Goal: Task Accomplishment & Management: Complete application form

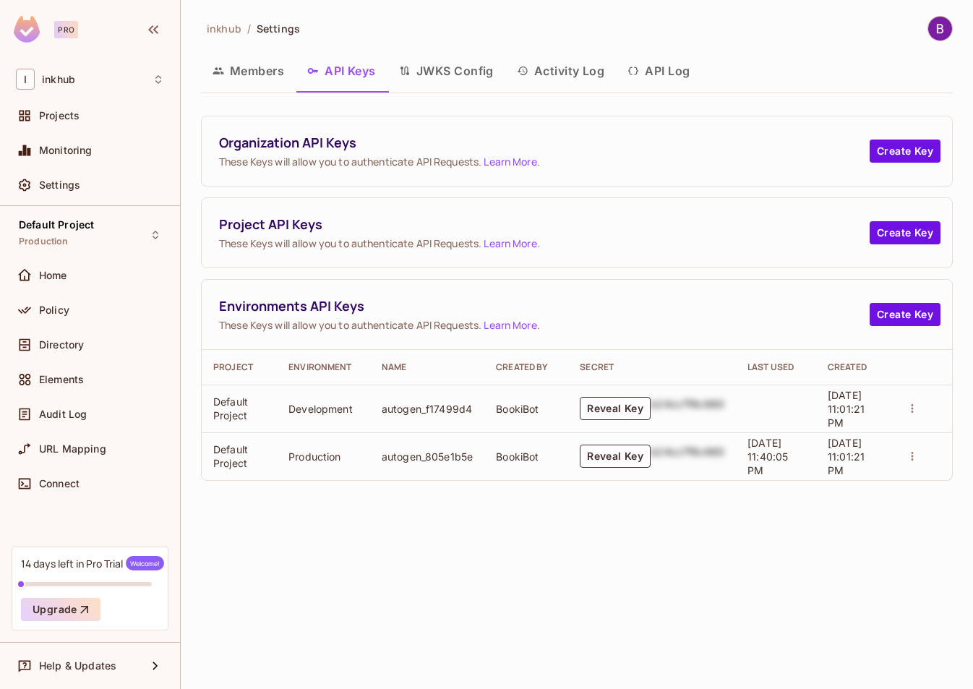
click at [244, 77] on button "Members" at bounding box center [248, 71] width 95 height 36
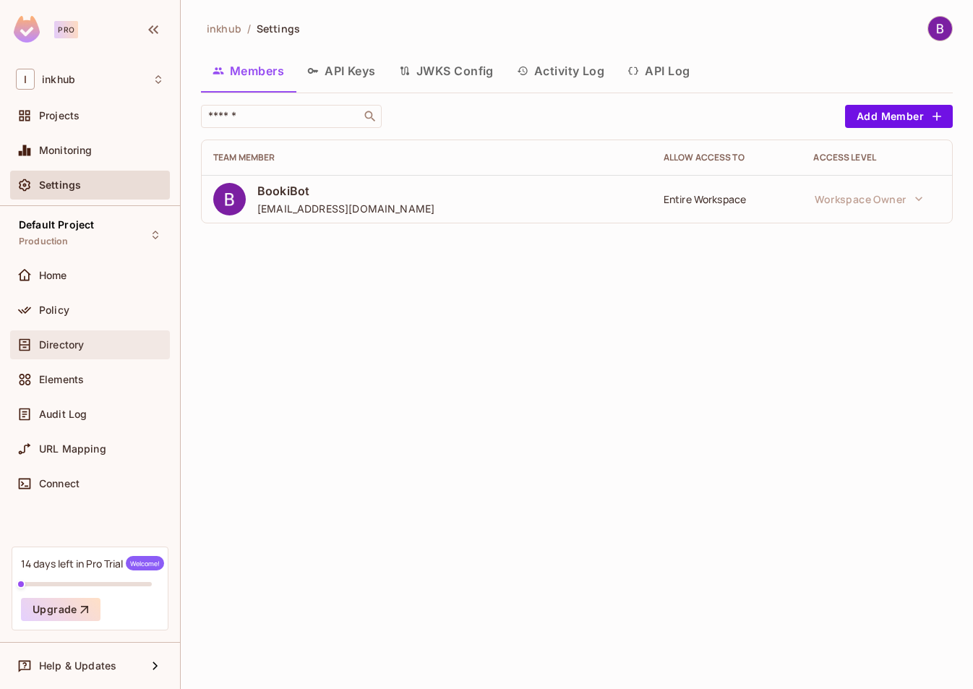
click at [57, 341] on span "Directory" at bounding box center [61, 345] width 45 height 12
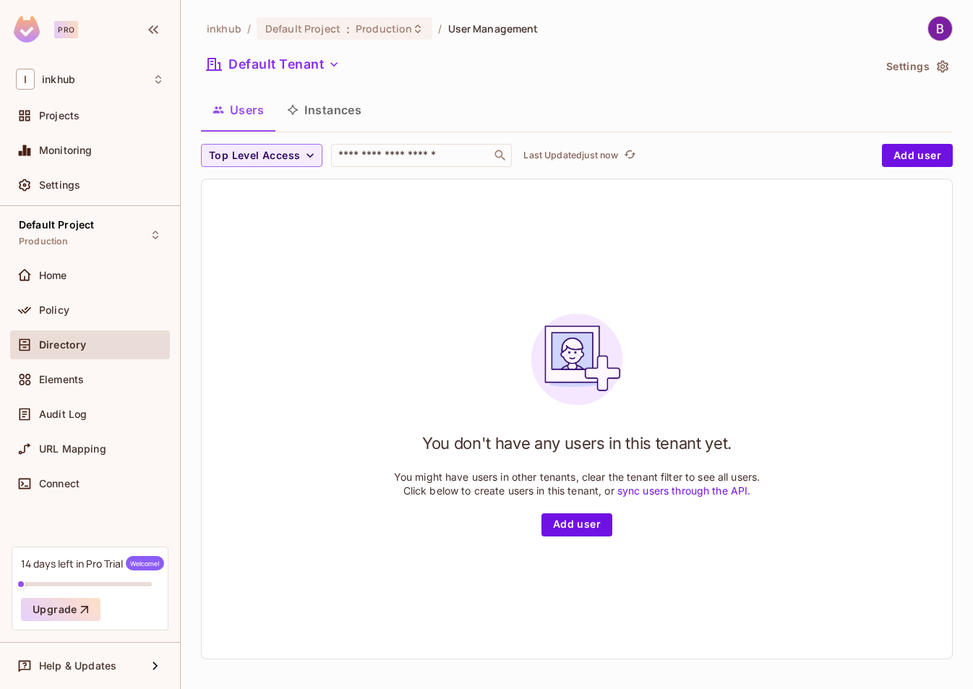
click at [314, 114] on button "Instances" at bounding box center [324, 110] width 98 height 36
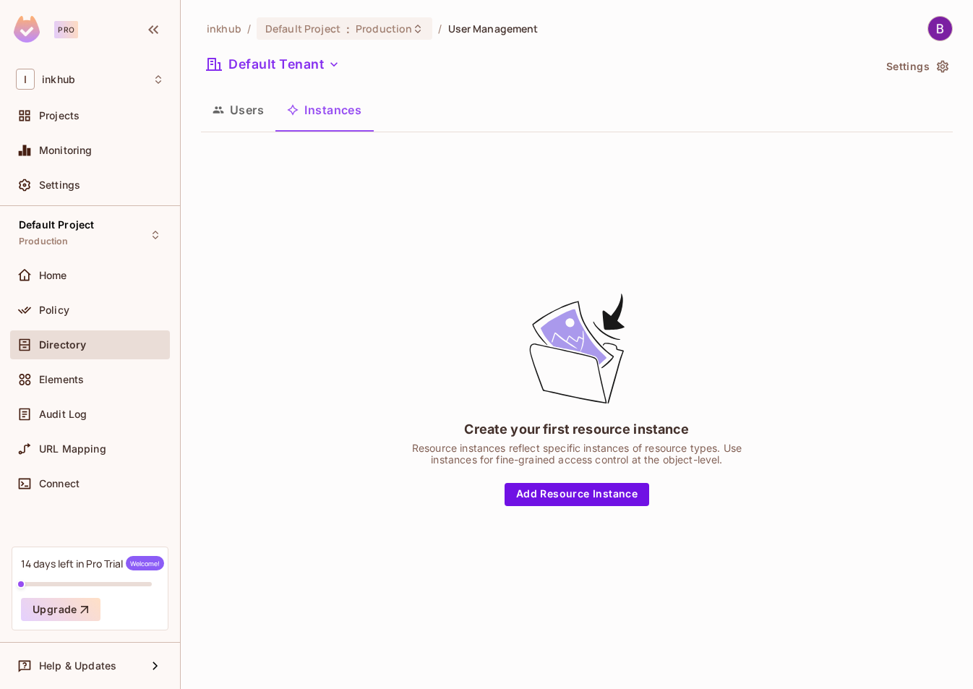
click at [239, 121] on button "Users" at bounding box center [238, 110] width 74 height 36
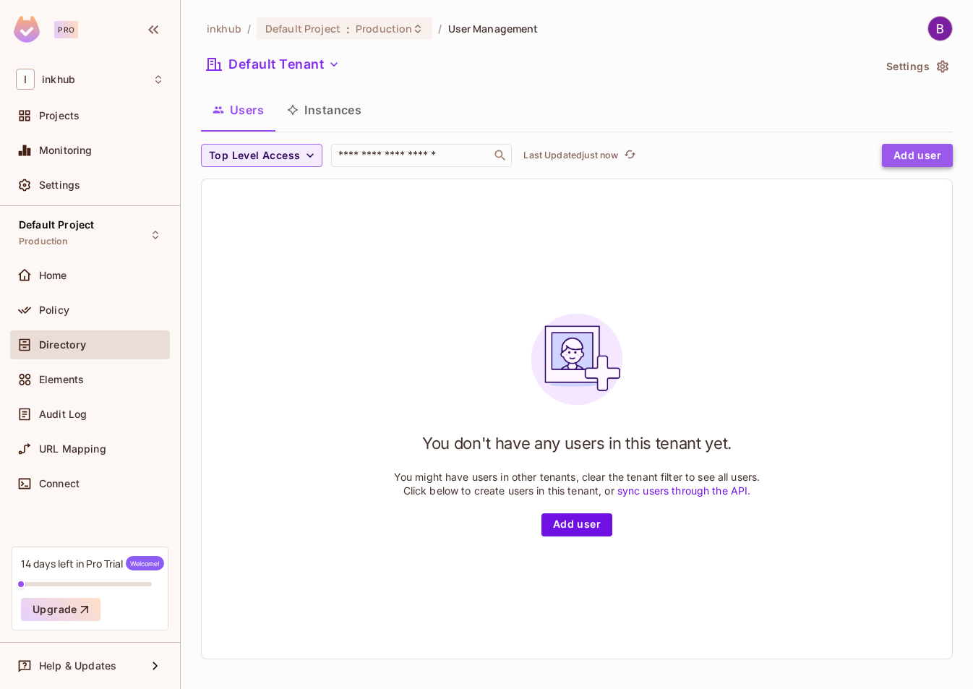
click at [895, 153] on button "Add user" at bounding box center [917, 155] width 71 height 23
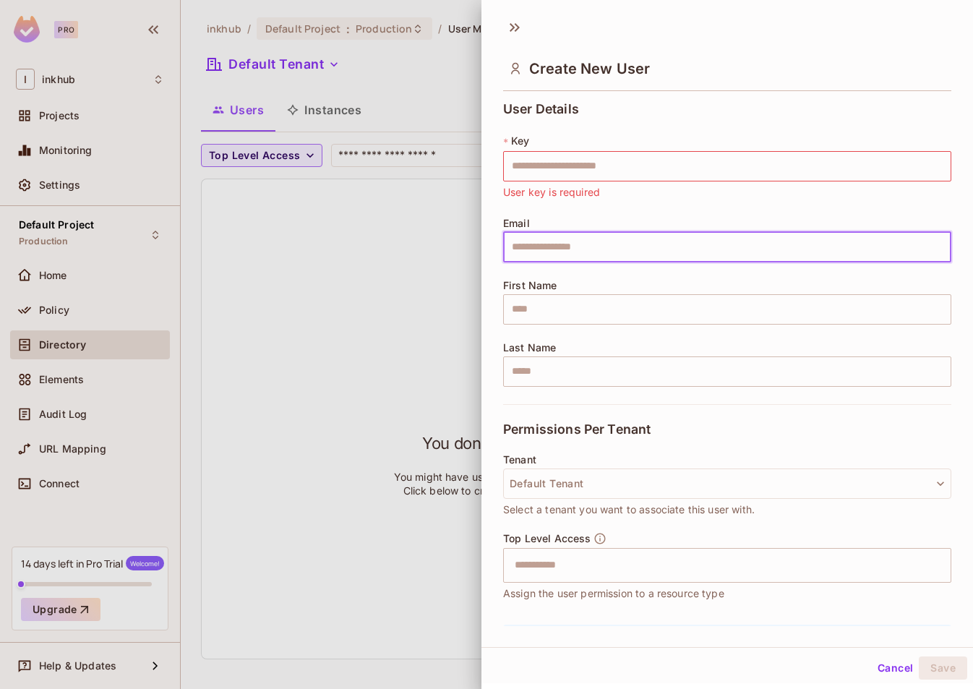
click at [577, 252] on input "text" at bounding box center [727, 247] width 448 height 30
click at [558, 171] on input "text" at bounding box center [727, 166] width 448 height 30
click at [487, 210] on div "User Details * Key ​ User key is required Email ​ First Name ​ Last Name ​ Perm…" at bounding box center [727, 361] width 492 height 530
click at [531, 254] on input "text" at bounding box center [727, 247] width 448 height 30
click at [535, 319] on input "text" at bounding box center [727, 309] width 448 height 30
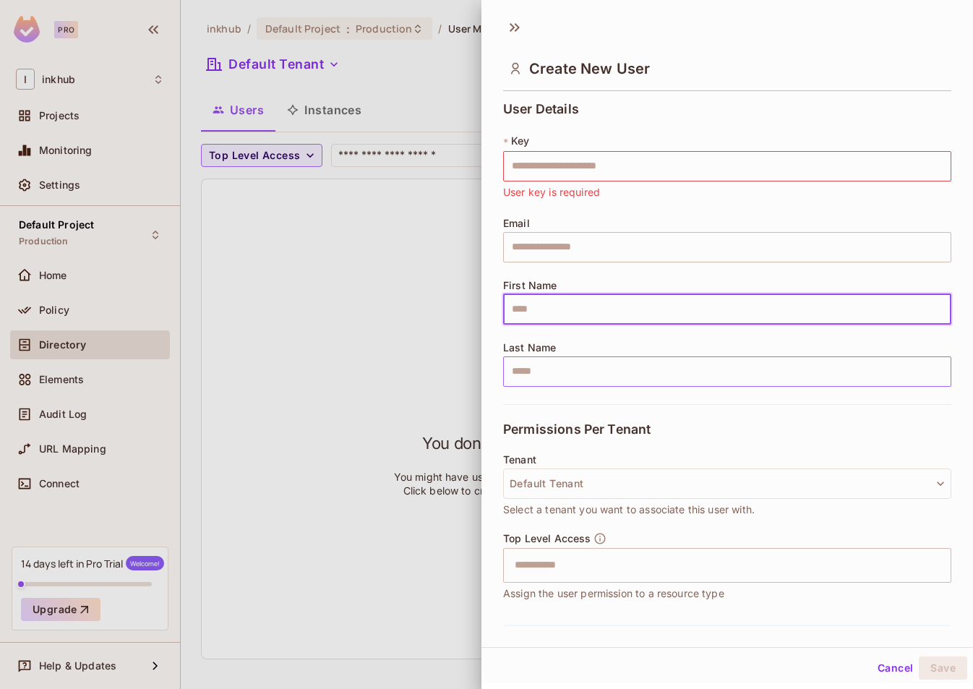
click at [550, 384] on input "text" at bounding box center [727, 371] width 448 height 30
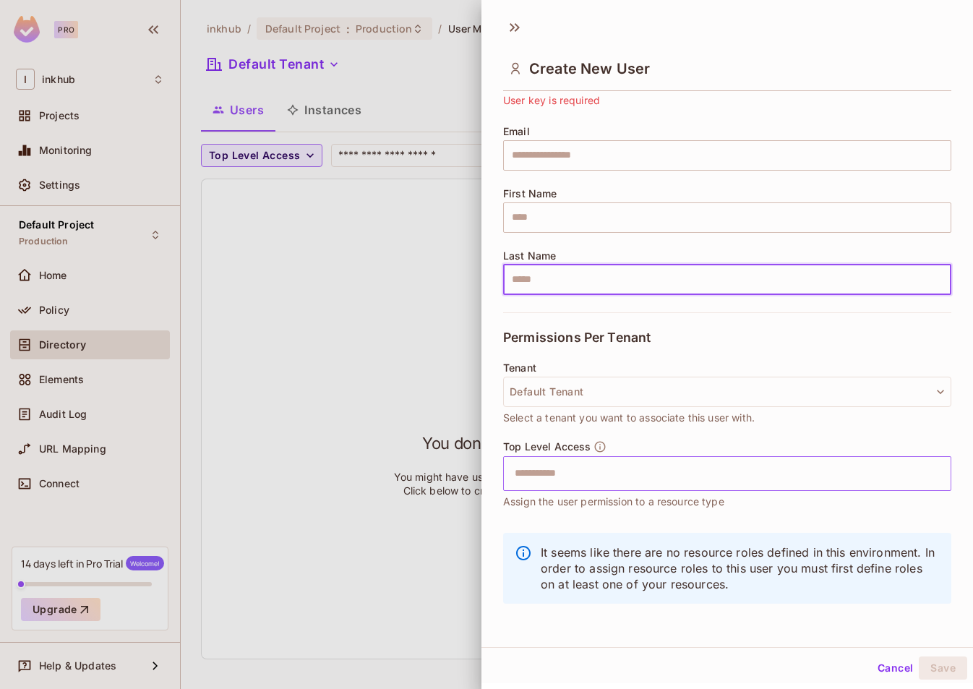
scroll to position [93, 0]
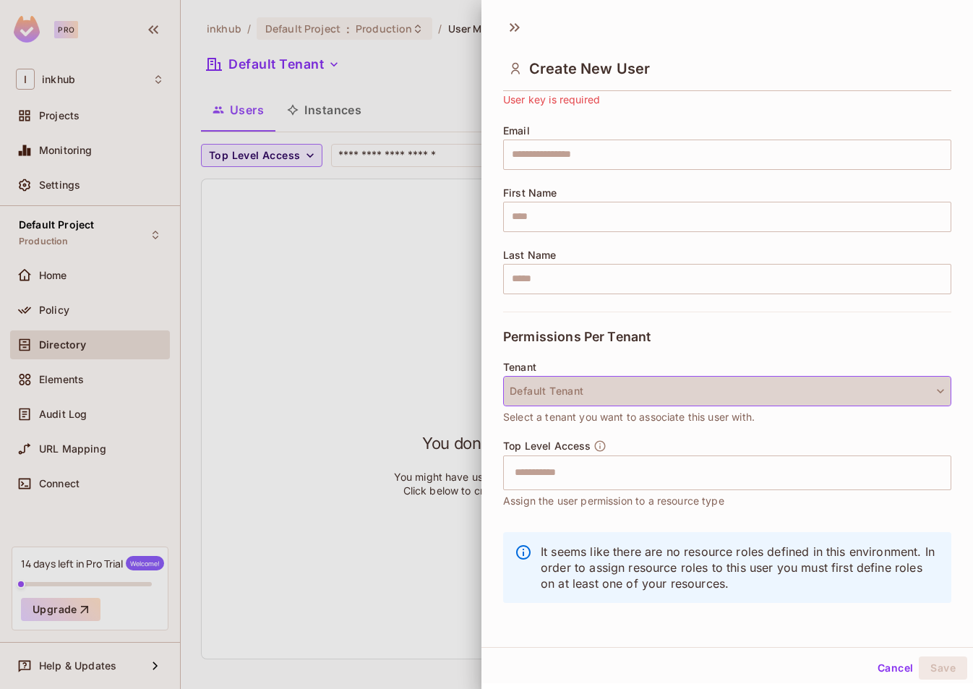
click at [578, 395] on button "Default Tenant" at bounding box center [727, 391] width 448 height 30
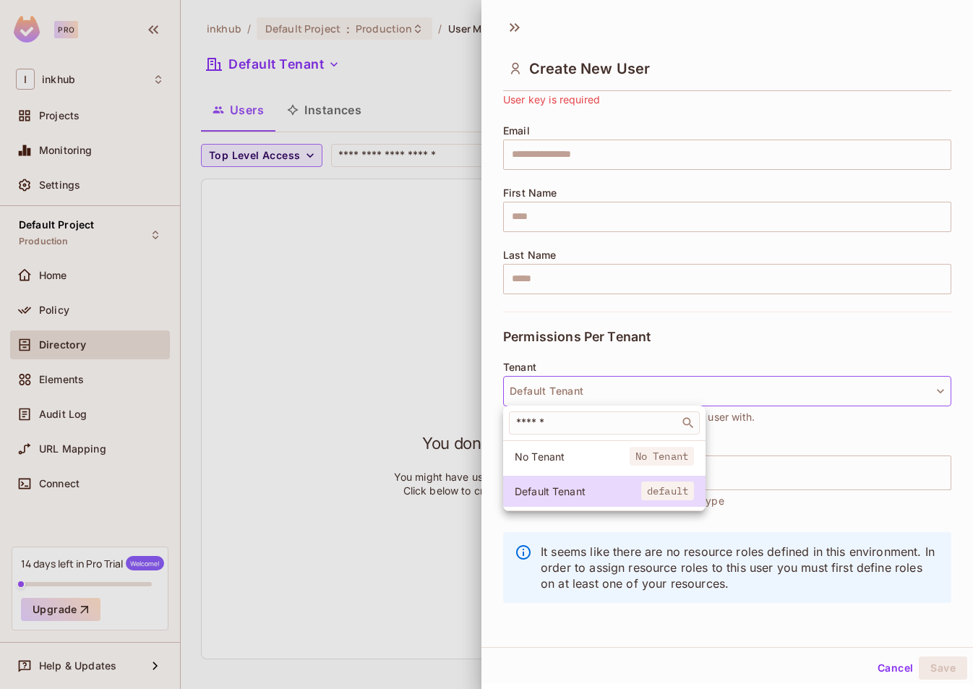
click at [493, 338] on div at bounding box center [486, 344] width 973 height 689
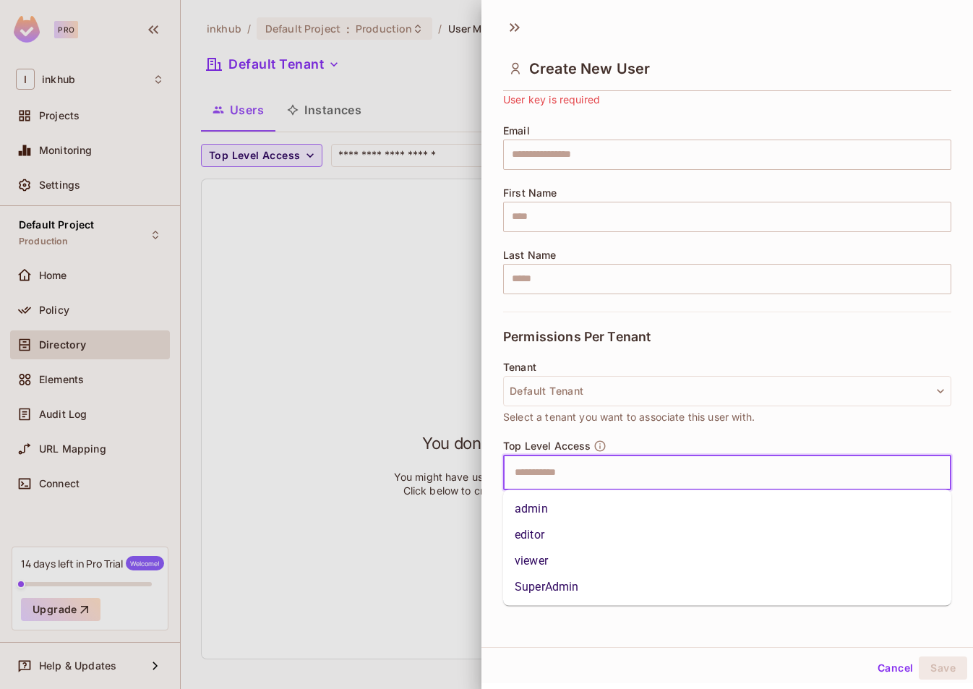
click at [549, 480] on input "text" at bounding box center [714, 472] width 417 height 29
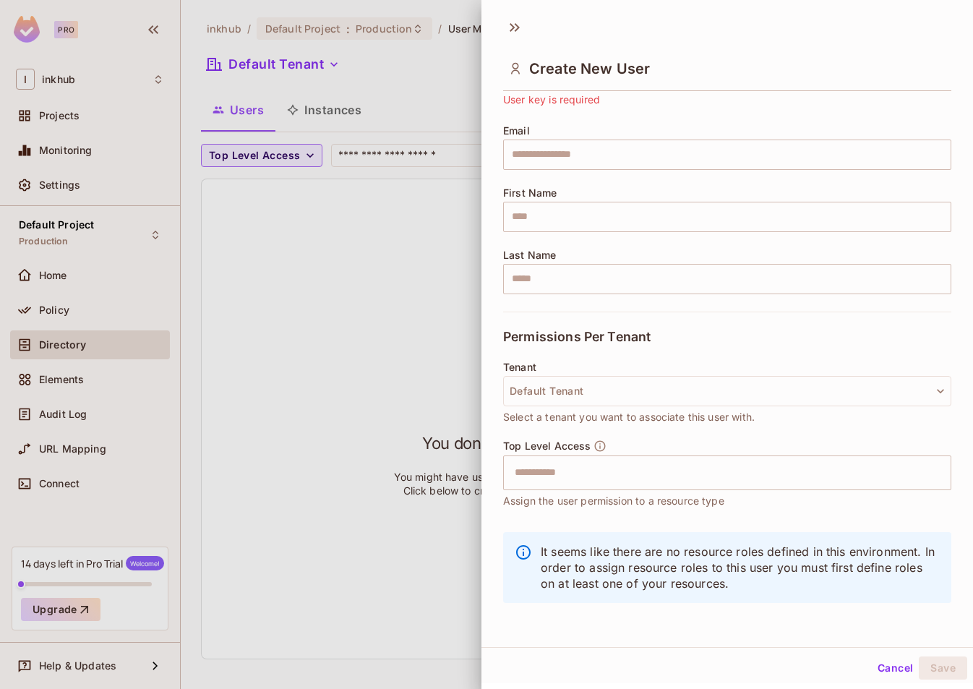
click at [493, 314] on div "User Details * Key ​ User key is required Email ​ First Name ​ Last Name ​ Perm…" at bounding box center [727, 361] width 492 height 530
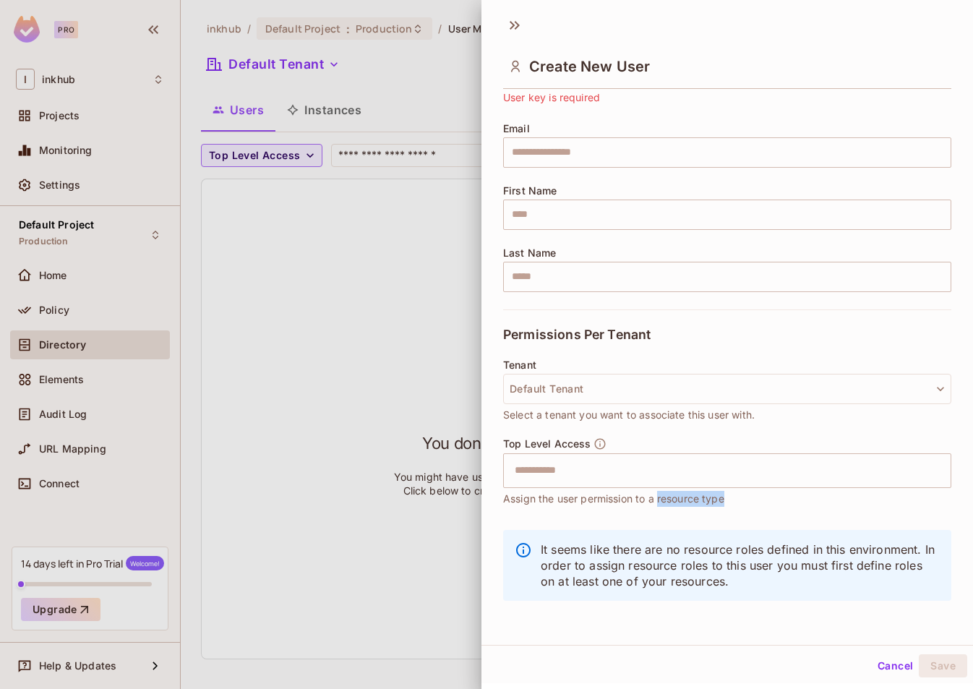
drag, startPoint x: 660, startPoint y: 500, endPoint x: 730, endPoint y: 498, distance: 70.1
click at [730, 498] on div "Top Level Access ​ Assign the user permission to a resource type" at bounding box center [727, 471] width 448 height 69
click at [681, 651] on div "Cancel Save" at bounding box center [727, 665] width 492 height 35
click at [899, 667] on button "Cancel" at bounding box center [895, 665] width 47 height 23
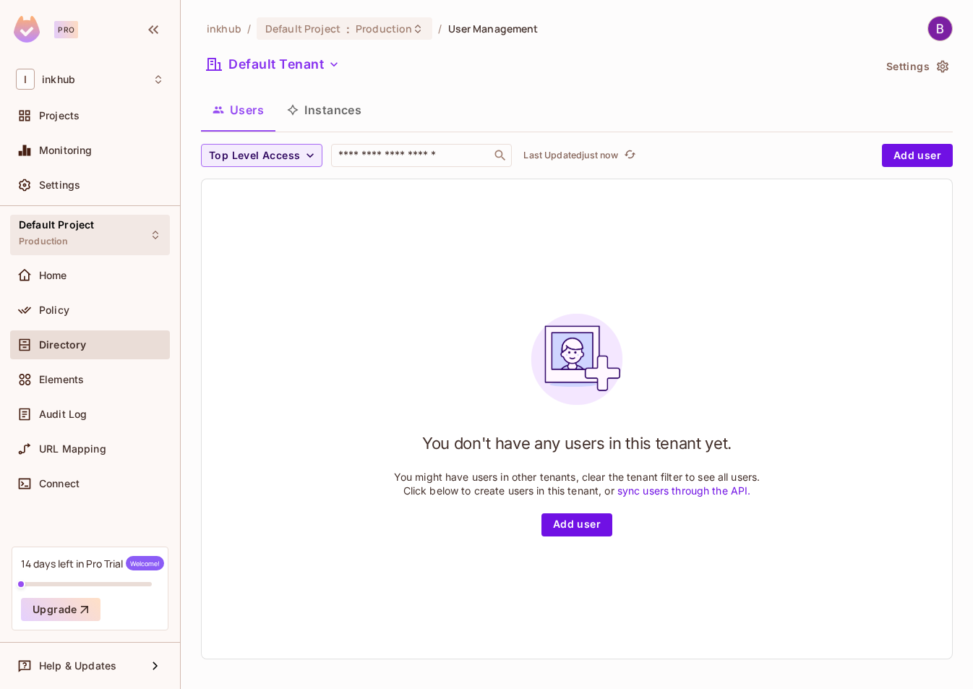
click at [150, 237] on icon at bounding box center [156, 235] width 12 height 12
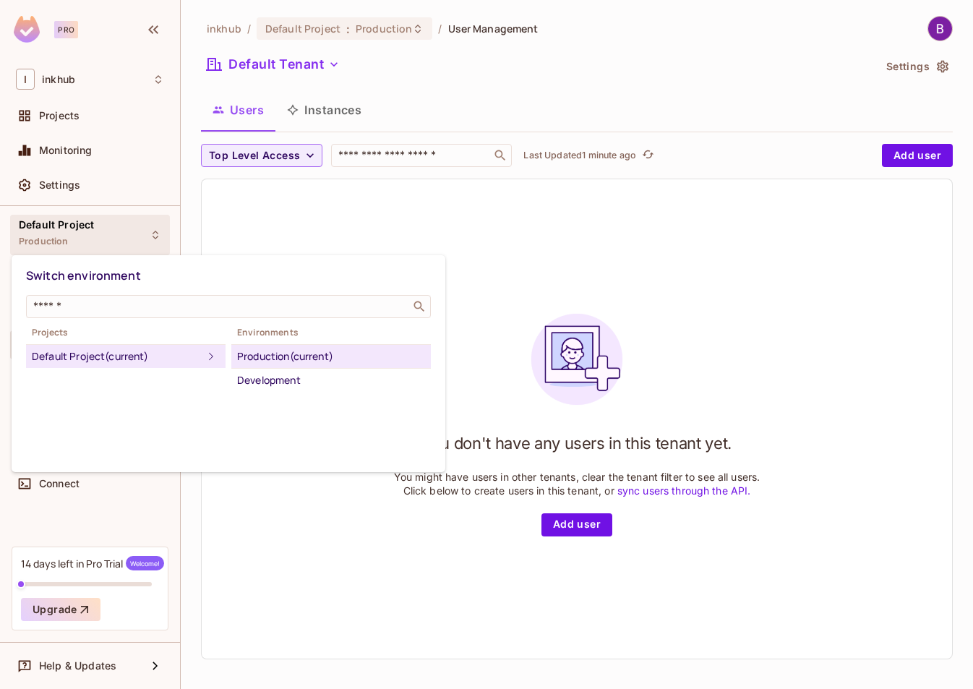
click at [354, 220] on div at bounding box center [486, 344] width 973 height 689
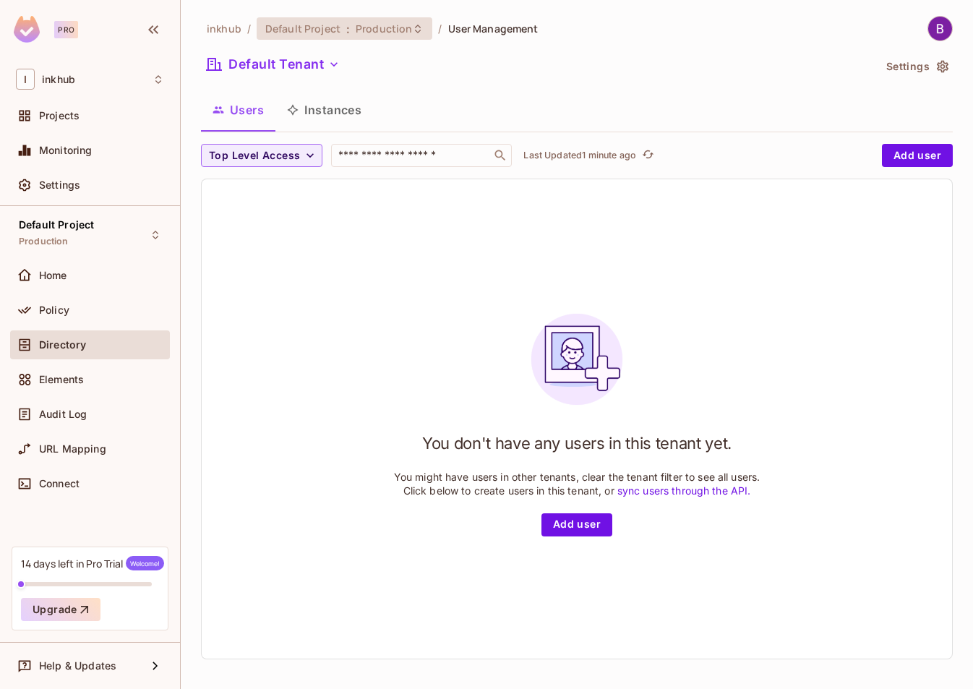
click at [416, 32] on icon at bounding box center [418, 29] width 12 height 12
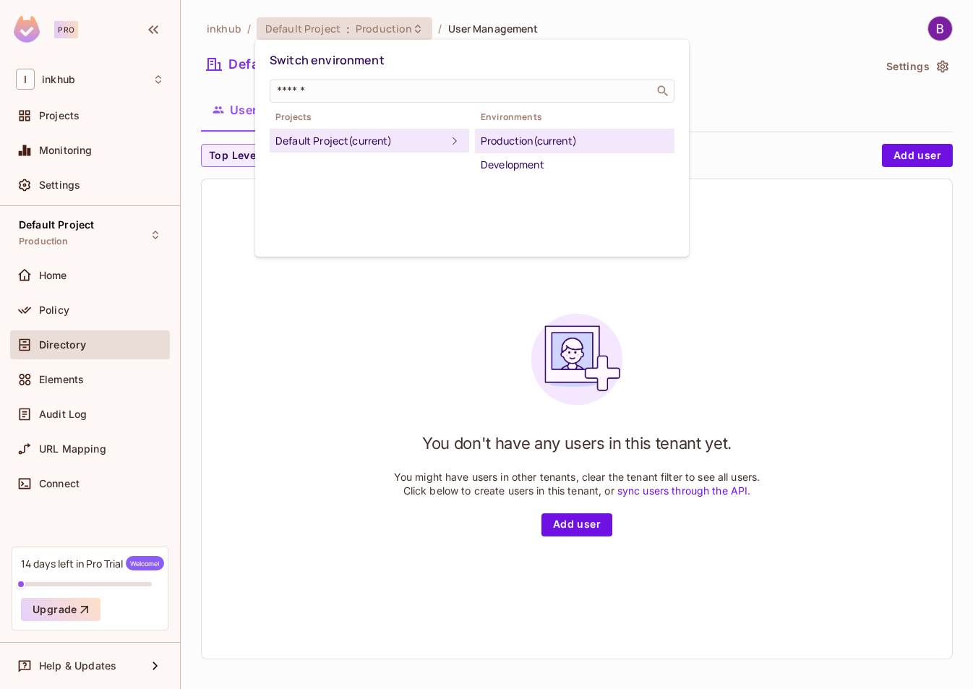
click at [333, 311] on div at bounding box center [486, 344] width 973 height 689
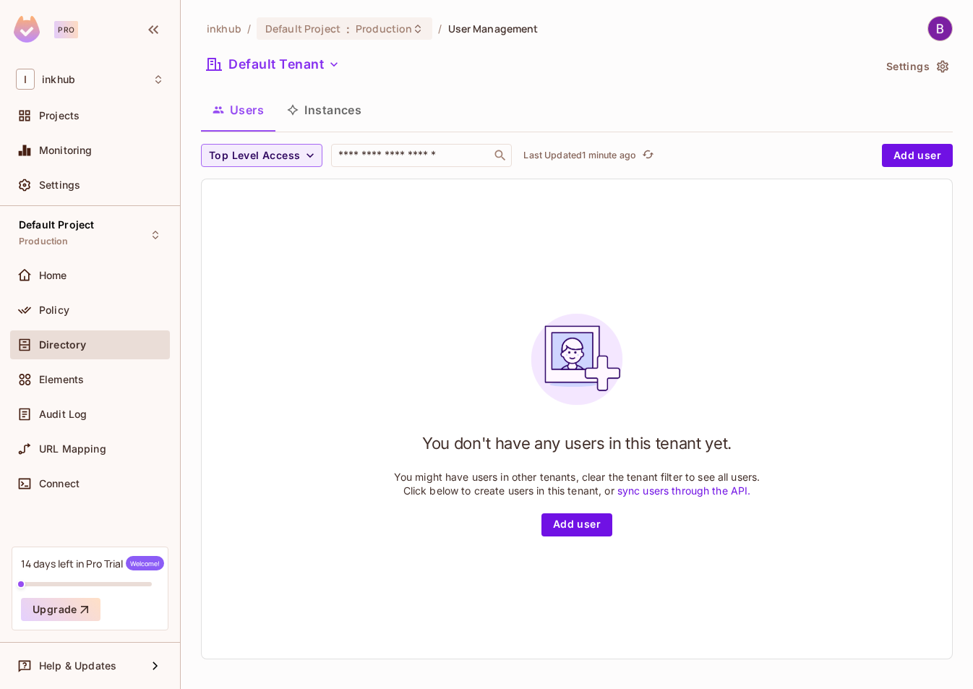
click at [476, 28] on span "User Management" at bounding box center [493, 29] width 90 height 14
click at [341, 257] on div "You don't have any users in this tenant yet. You might have users in other tena…" at bounding box center [577, 418] width 750 height 479
